Goal: Task Accomplishment & Management: Use online tool/utility

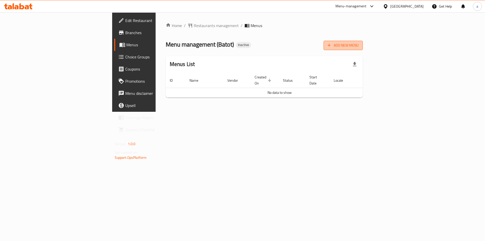
click at [363, 48] on button "Add New Menu" at bounding box center [342, 45] width 39 height 9
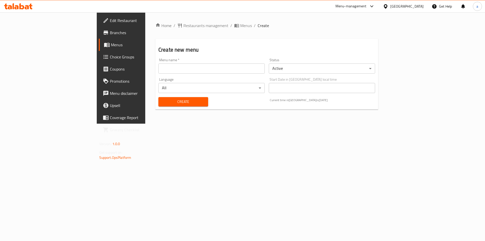
click at [158, 67] on input "text" at bounding box center [211, 68] width 106 height 10
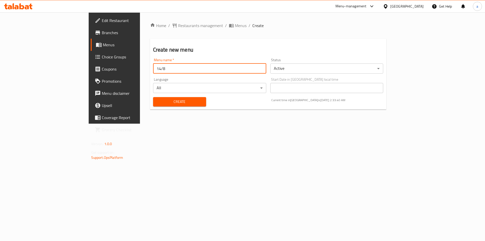
type input "14/8"
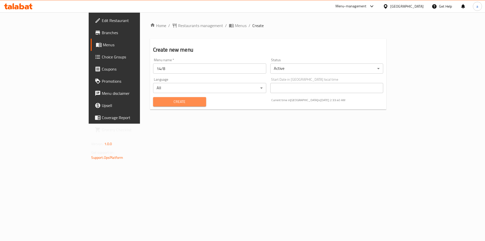
click at [157, 103] on span "Create" at bounding box center [179, 101] width 45 height 6
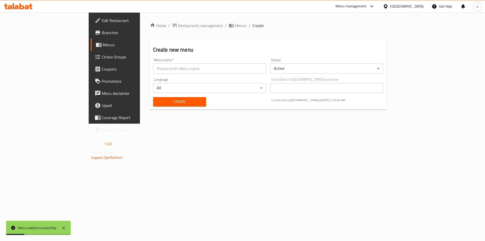
click at [91, 49] on link "Menus" at bounding box center [130, 45] width 79 height 12
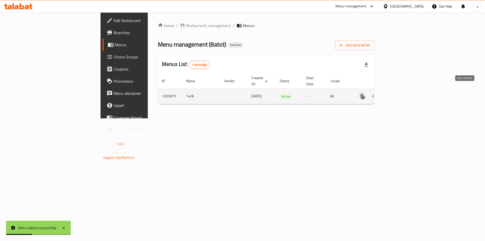
click at [402, 93] on icon "enhanced table" at bounding box center [399, 96] width 6 height 6
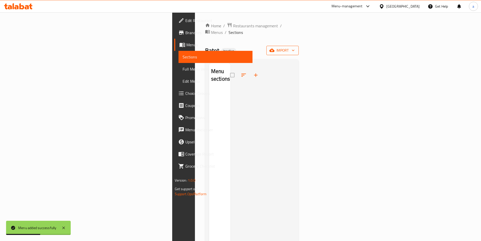
click at [295, 47] on span "import" at bounding box center [282, 50] width 24 height 6
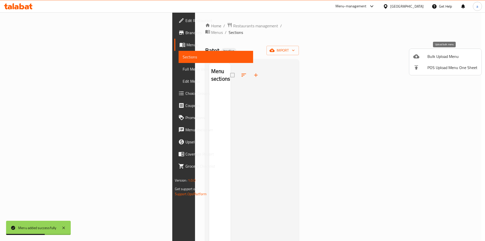
click at [434, 58] on span "Bulk Upload Menu" at bounding box center [452, 56] width 50 height 6
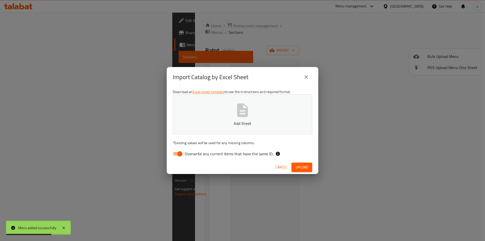
click at [178, 152] on input "Overwrite any current items that have the same ID." at bounding box center [179, 154] width 29 height 10
checkbox input "false"
click at [217, 126] on p "Add Sheet" at bounding box center [243, 123] width 124 height 6
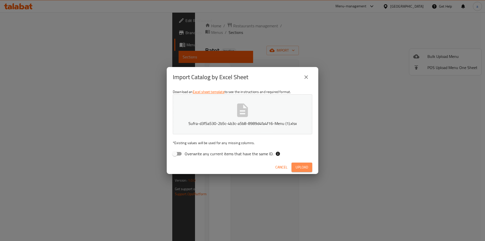
click at [302, 167] on span "Upload" at bounding box center [301, 167] width 13 height 6
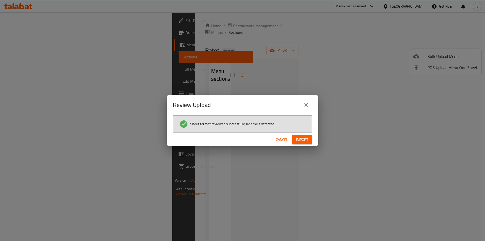
click at [302, 139] on span "Import" at bounding box center [302, 139] width 12 height 6
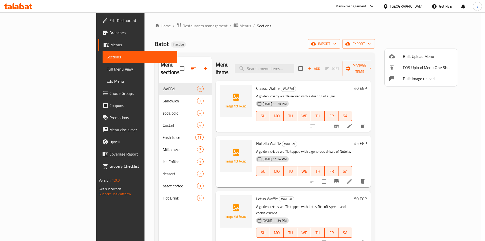
click at [141, 210] on div at bounding box center [242, 120] width 485 height 241
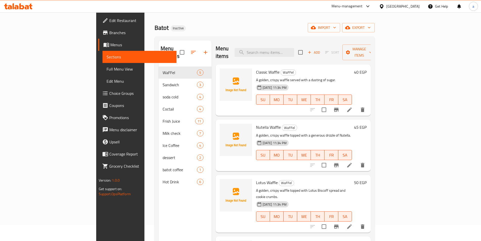
scroll to position [25, 0]
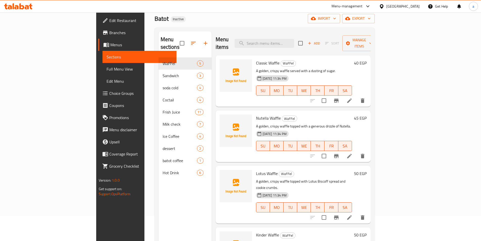
drag, startPoint x: 129, startPoint y: 200, endPoint x: 113, endPoint y: 138, distance: 64.0
click at [159, 200] on div "Menu sections WaFFel 5 Sandwich 3 soda cold 4 Coctail 4 Frish Juice 11 Milk che…" at bounding box center [185, 151] width 53 height 241
click at [107, 70] on span "Full Menu View" at bounding box center [140, 69] width 66 height 6
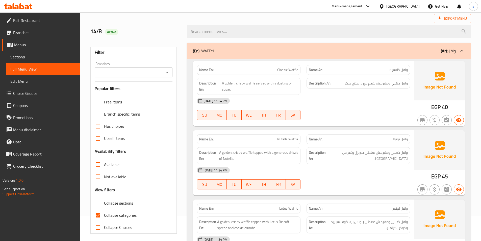
click at [106, 217] on span "Collapse categories" at bounding box center [120, 215] width 33 height 6
click at [104, 217] on input "Collapse categories" at bounding box center [98, 215] width 12 height 12
checkbox input "false"
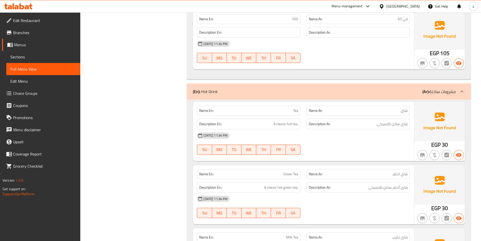
scroll to position [2894, 0]
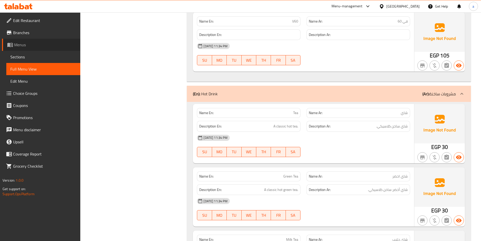
click at [17, 47] on span "Menus" at bounding box center [45, 45] width 62 height 6
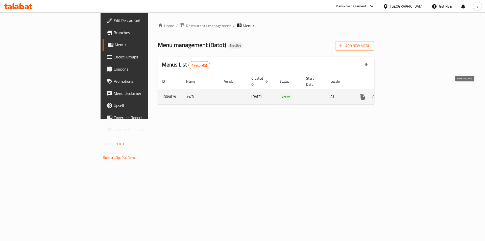
click at [402, 94] on icon "enhanced table" at bounding box center [399, 97] width 6 height 6
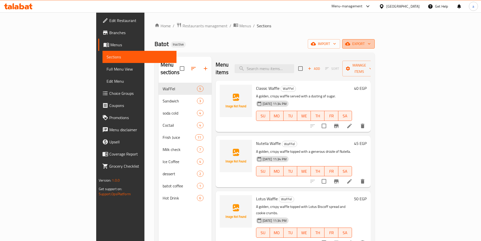
click at [371, 45] on span "export" at bounding box center [358, 44] width 24 height 6
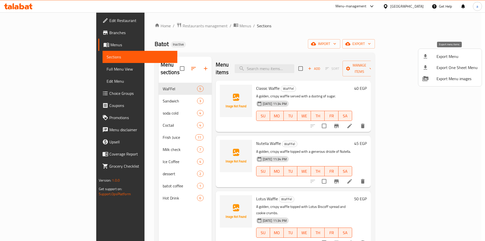
click at [442, 56] on span "Export Menu" at bounding box center [456, 56] width 41 height 6
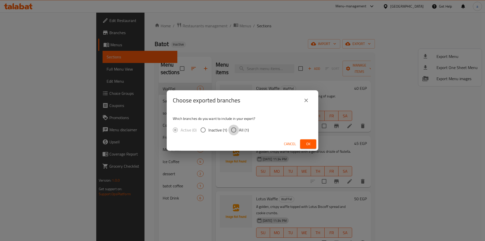
click at [235, 128] on input "All (1)" at bounding box center [233, 129] width 11 height 11
radio input "true"
click at [308, 142] on span "Ok" at bounding box center [308, 144] width 8 height 6
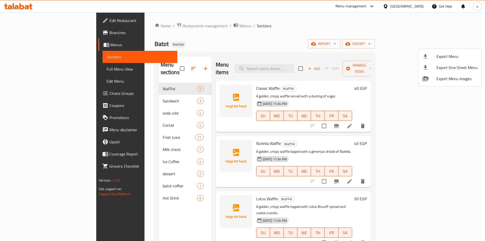
click at [22, 22] on div at bounding box center [242, 120] width 485 height 241
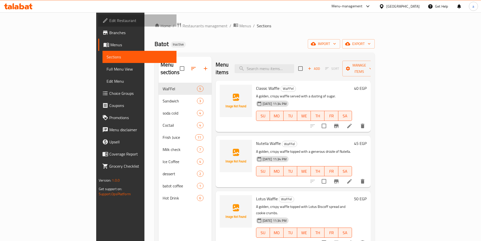
click at [109, 22] on span "Edit Restaurant" at bounding box center [140, 20] width 63 height 6
